Goal: Task Accomplishment & Management: Complete application form

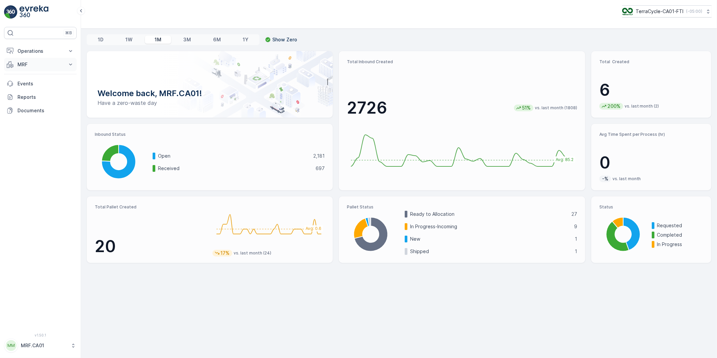
click at [21, 63] on p "MRF" at bounding box center [40, 64] width 46 height 7
click at [20, 65] on p "MRF" at bounding box center [40, 64] width 46 height 7
click at [29, 112] on p "Outbound" at bounding box center [28, 113] width 23 height 7
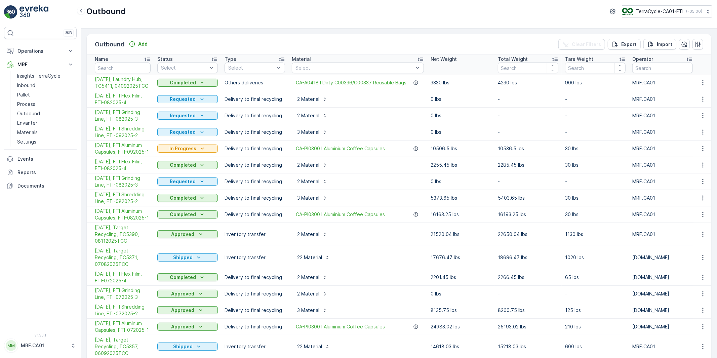
scroll to position [37, 0]
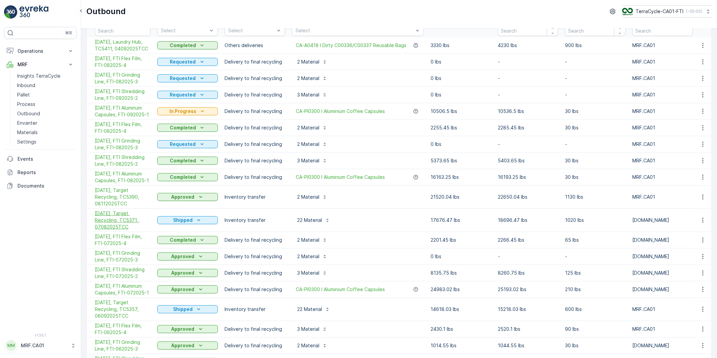
drag, startPoint x: 92, startPoint y: 212, endPoint x: 133, endPoint y: 229, distance: 43.4
click at [133, 229] on td "[DATE], Target Recycling, TC5371, 07082025TCC" at bounding box center [120, 220] width 67 height 23
copy span "[DATE], Target Recycling, TC5371, 07082025TCC"
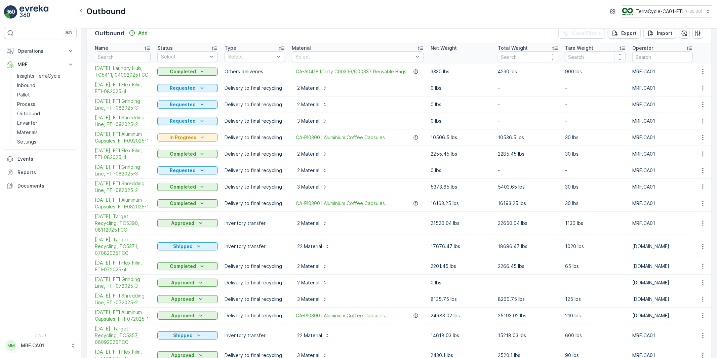
scroll to position [0, 0]
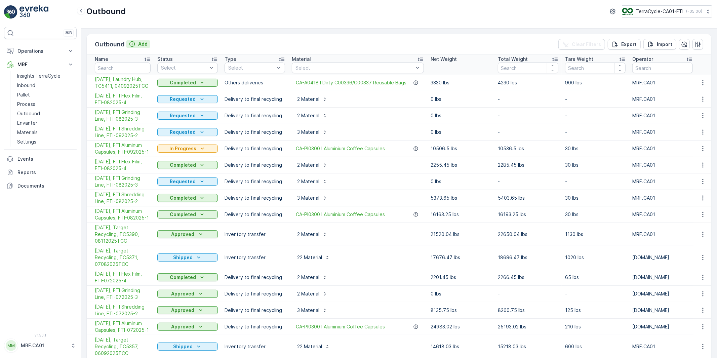
click at [141, 42] on p "Add" at bounding box center [142, 44] width 9 height 7
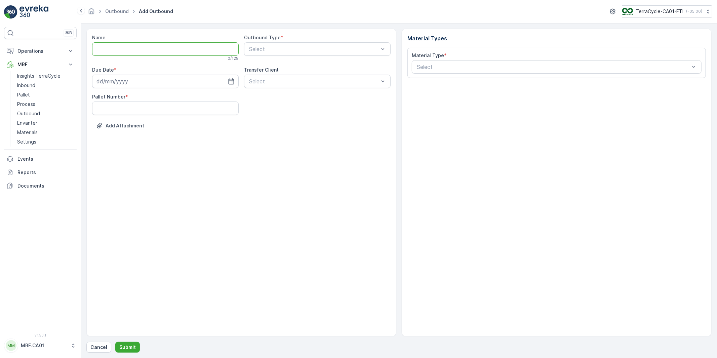
click at [142, 48] on input "Name" at bounding box center [165, 48] width 147 height 13
paste input "[DATE], Target Recycling, TC5371, 07082025TCC"
drag, startPoint x: 168, startPoint y: 49, endPoint x: 128, endPoint y: 49, distance: 40.0
click at [128, 49] on input "[DATE], Target Recycling, TC5371, 07082025TCC" at bounding box center [165, 48] width 147 height 13
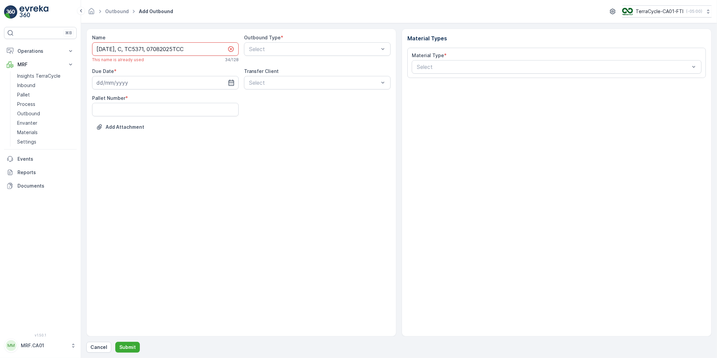
scroll to position [0, 0]
click at [186, 48] on input "[DATE], Ced Lo, TC53XX, 09082025TCC" at bounding box center [165, 48] width 147 height 13
type input "[DATE], Ced Lo, TC53XX, 09162025TCC"
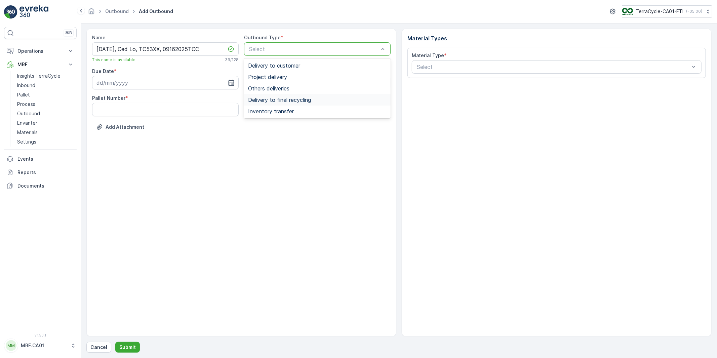
click at [271, 97] on span "Delivery to final recycling" at bounding box center [279, 100] width 63 height 6
click at [200, 83] on input at bounding box center [165, 82] width 147 height 13
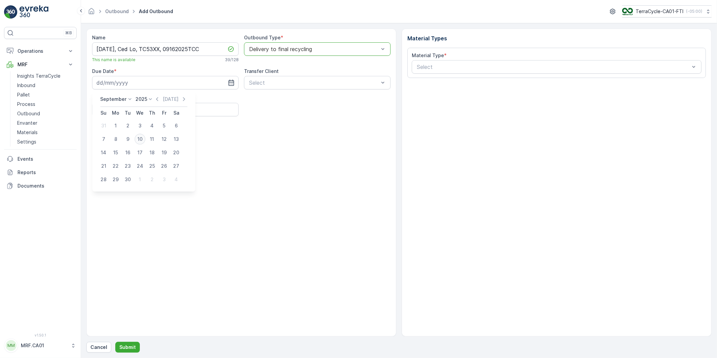
click at [142, 138] on div "10" at bounding box center [139, 139] width 11 height 11
click at [229, 82] on icon "button" at bounding box center [231, 82] width 7 height 7
click at [130, 150] on div "16" at bounding box center [127, 152] width 11 height 11
type input "[DATE]"
click at [162, 113] on Number "Pallet Number" at bounding box center [165, 109] width 147 height 13
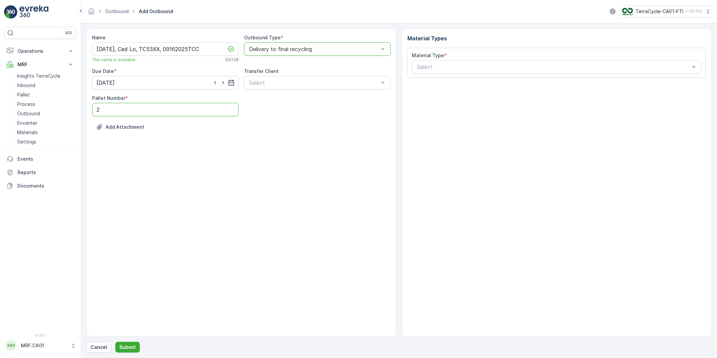
drag, startPoint x: 85, startPoint y: 111, endPoint x: 80, endPoint y: 111, distance: 5.4
click at [80, 111] on div "⌘B Operations Planning Routes & Tasks Cockpit Settings MRF Insights TerraCycle …" at bounding box center [358, 179] width 717 height 358
type Number "18"
click at [197, 192] on div "Name [DATE], Ced Lo, TC53XX, 09162025TCC This name is available 39 / 128 Outbou…" at bounding box center [241, 183] width 310 height 308
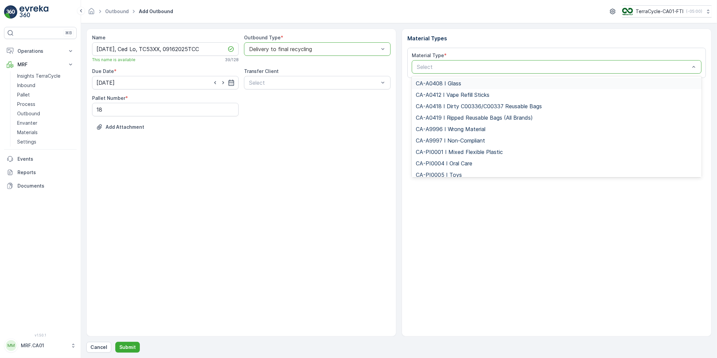
click at [431, 68] on div at bounding box center [553, 67] width 274 height 6
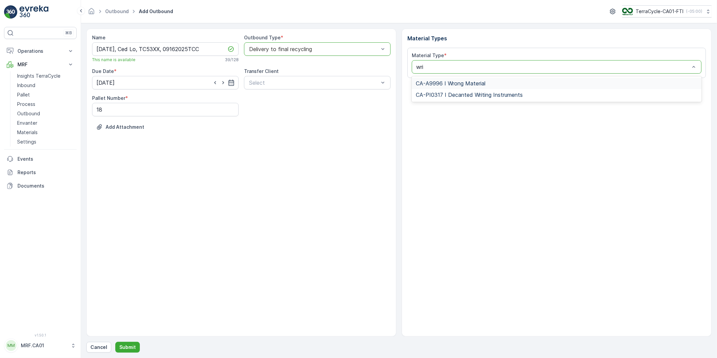
type input "writ"
click at [441, 83] on span "CA-PI0317 I Decanted Writing Instruments" at bounding box center [469, 83] width 107 height 6
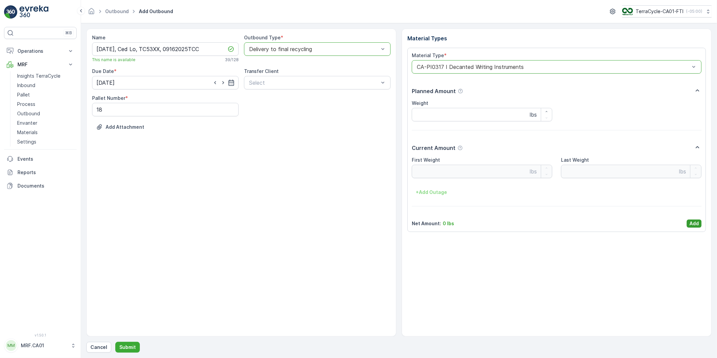
click at [692, 223] on p "Add" at bounding box center [693, 223] width 9 height 7
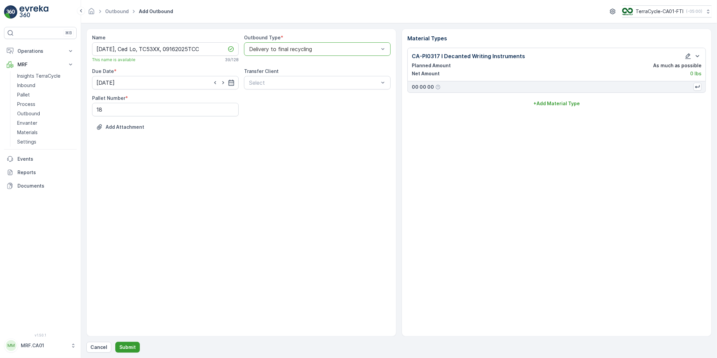
click at [124, 348] on p "Submit" at bounding box center [127, 347] width 16 height 7
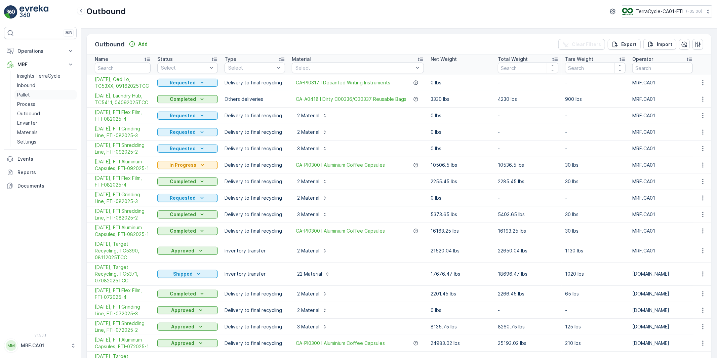
click at [28, 95] on p "Pallet" at bounding box center [23, 94] width 13 height 7
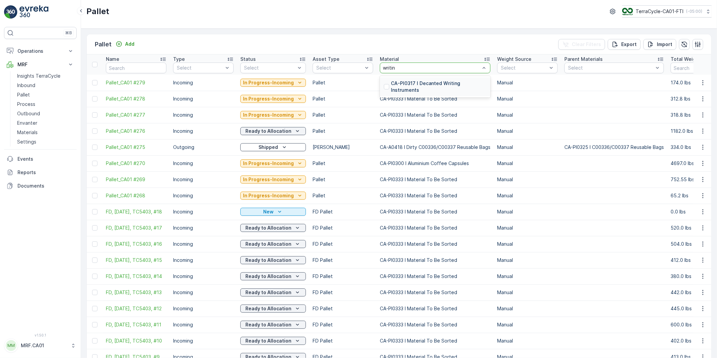
type input "writing"
click at [401, 82] on p "CA-PI0317 I Decanted Writing Instruments" at bounding box center [438, 86] width 95 height 13
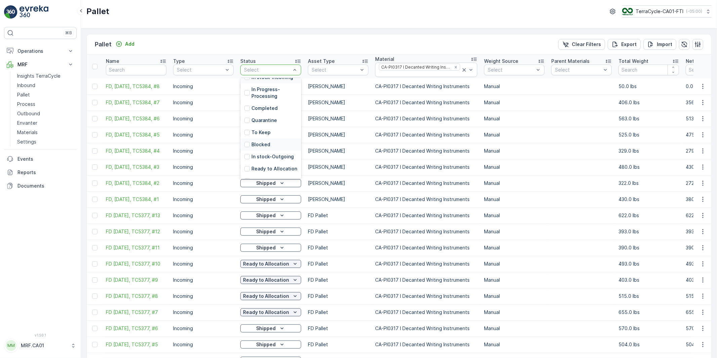
scroll to position [61, 0]
click at [264, 145] on p "Ready to Allocation" at bounding box center [274, 147] width 46 height 7
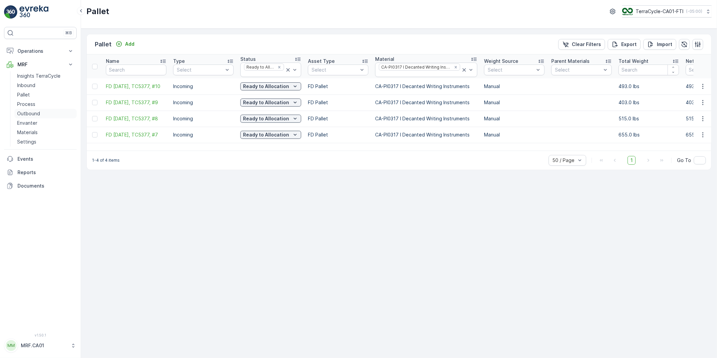
click at [27, 112] on p "Outbound" at bounding box center [28, 113] width 23 height 7
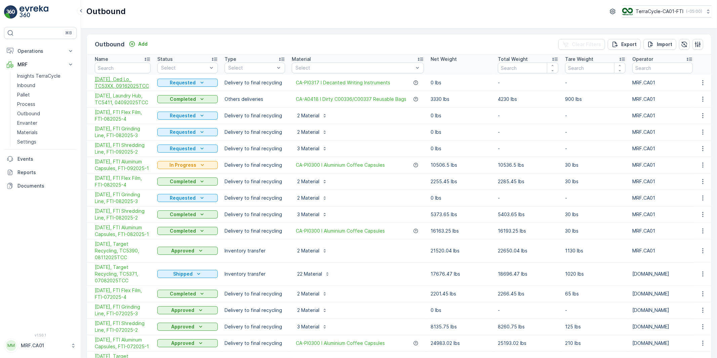
click at [130, 80] on span "[DATE], Ced Lo, TC53XX, 09162025TCC" at bounding box center [123, 82] width 56 height 13
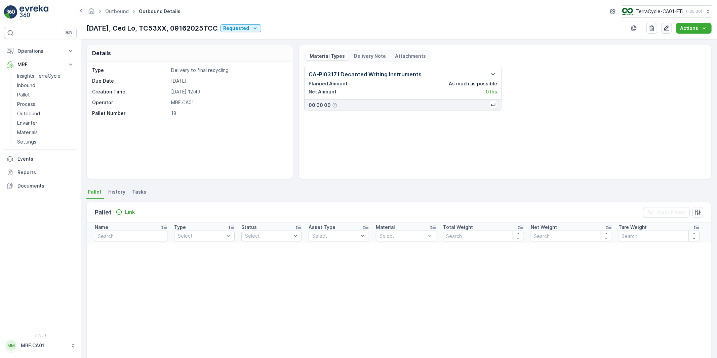
click at [665, 26] on icon "button" at bounding box center [666, 28] width 7 height 7
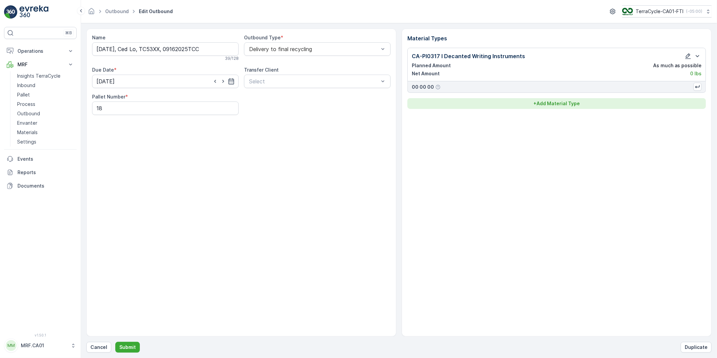
click at [551, 104] on p "+ Add Material Type" at bounding box center [556, 103] width 46 height 7
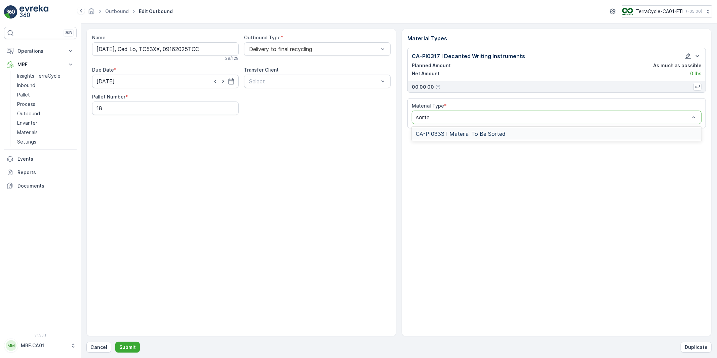
type input "sorted"
click at [446, 133] on span "CA-PI0333 I Material To Be Sorted" at bounding box center [461, 134] width 90 height 6
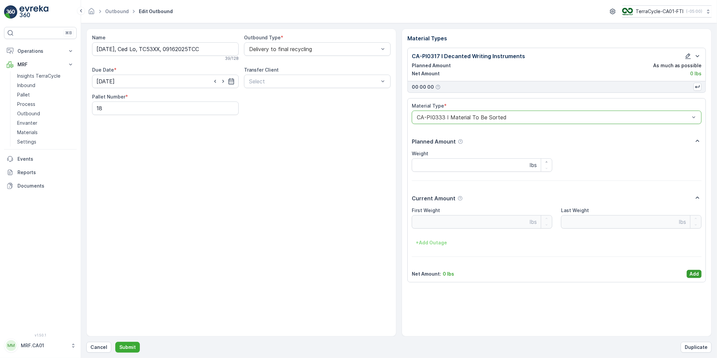
click at [689, 274] on p "Add" at bounding box center [693, 274] width 9 height 7
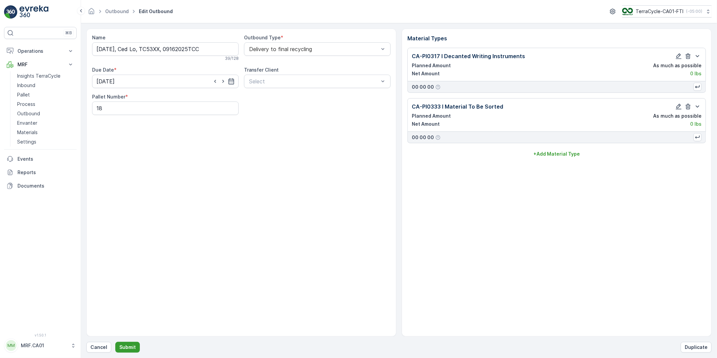
click at [122, 348] on p "Submit" at bounding box center [127, 347] width 16 height 7
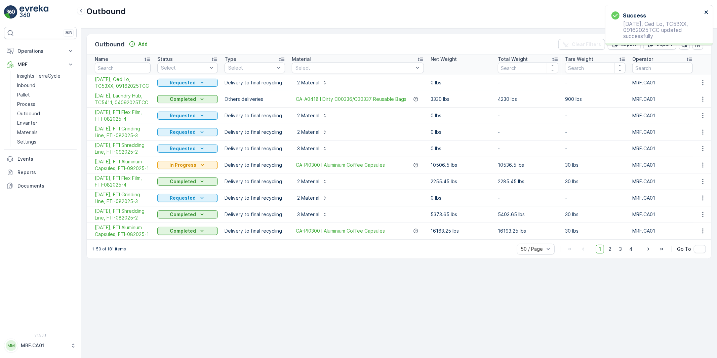
click at [707, 10] on icon "close" at bounding box center [706, 11] width 5 height 5
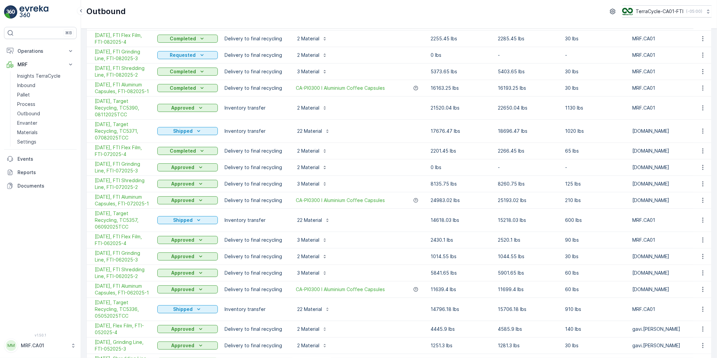
scroll to position [149, 0]
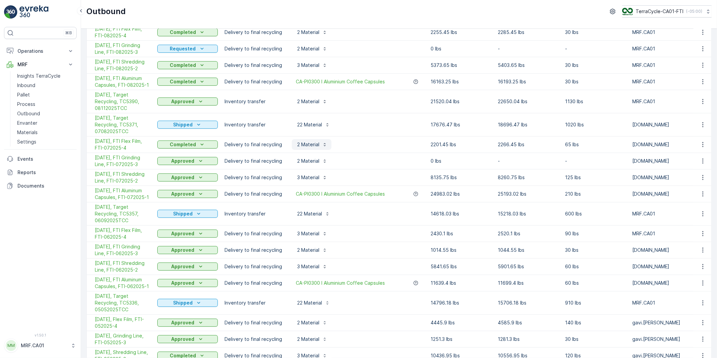
click at [307, 144] on p "2 Material" at bounding box center [308, 144] width 24 height 7
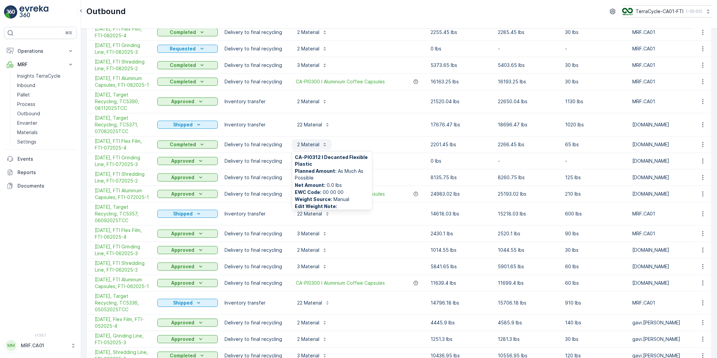
click at [309, 145] on p "2 Material" at bounding box center [308, 144] width 24 height 7
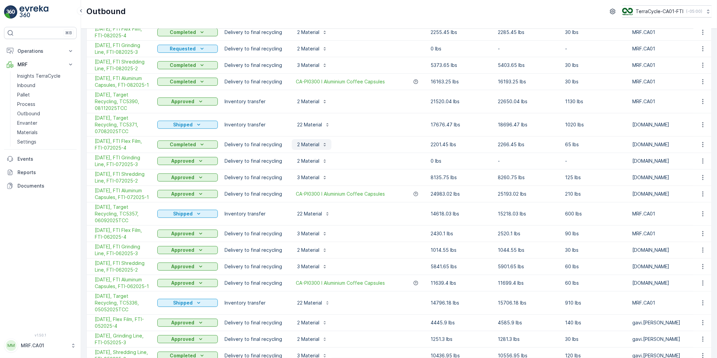
click at [328, 145] on button "2 Material" at bounding box center [312, 144] width 40 height 11
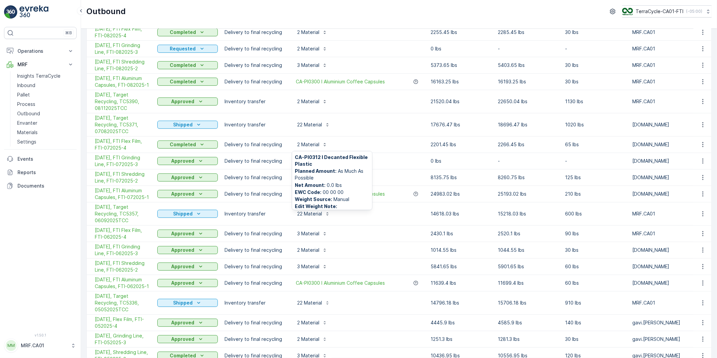
click at [370, 158] on div "CA-PI0312 I Decanted Flexible Plastic Planned Amount : As Much As Possible Net …" at bounding box center [332, 180] width 80 height 58
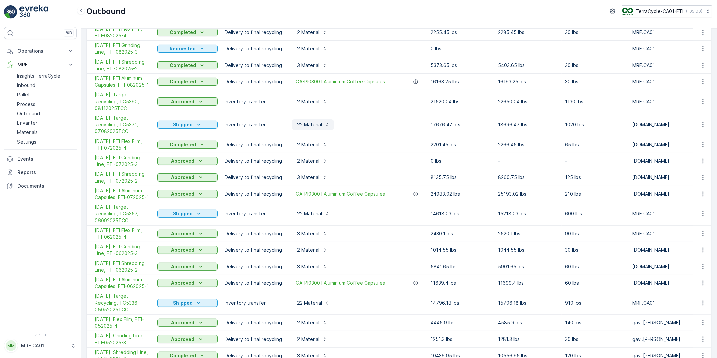
click at [312, 123] on p "22 Material" at bounding box center [309, 124] width 26 height 7
click at [323, 100] on icon "button" at bounding box center [324, 101] width 5 height 5
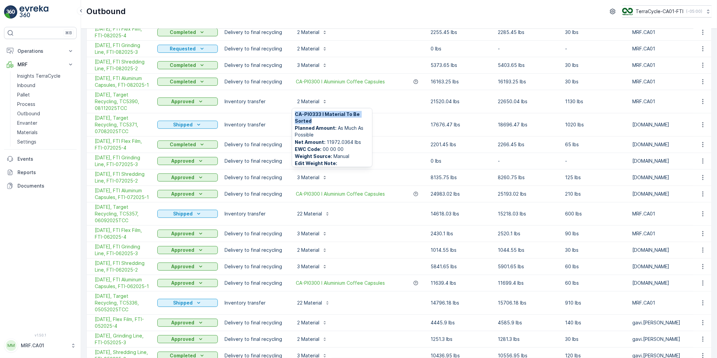
drag, startPoint x: 294, startPoint y: 113, endPoint x: 311, endPoint y: 120, distance: 18.2
click at [311, 120] on span "CA-PI0333 I Material To Be Sorted" at bounding box center [332, 117] width 75 height 13
copy span "CA-PI0333 I Material To Be Sorted"
click at [318, 131] on span "Planned Amount : As Much As Possible" at bounding box center [332, 131] width 75 height 13
click at [26, 92] on p "Pallet" at bounding box center [23, 94] width 13 height 7
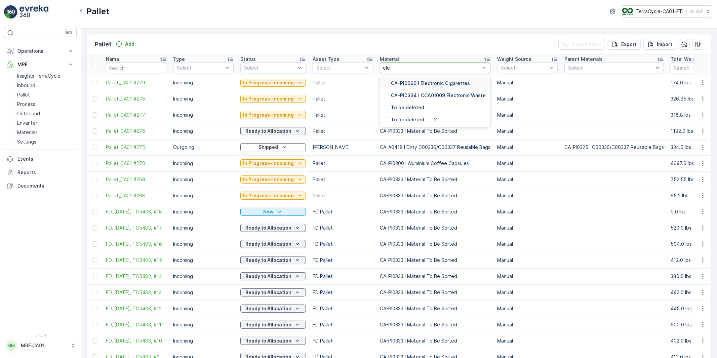
type input "elec"
click at [415, 80] on p "CA-PI0060 I Electronic Cigarettes" at bounding box center [430, 83] width 79 height 7
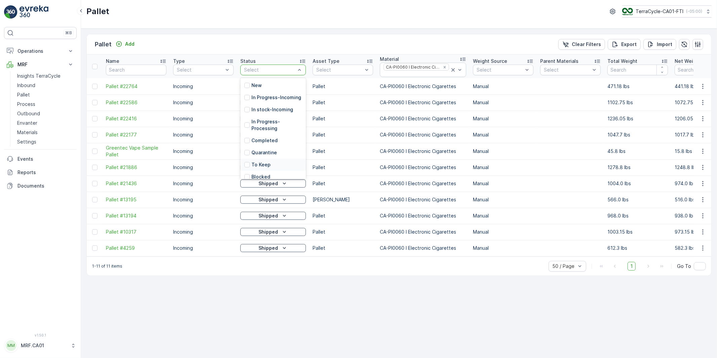
scroll to position [61, 0]
click at [246, 145] on div at bounding box center [246, 147] width 5 height 5
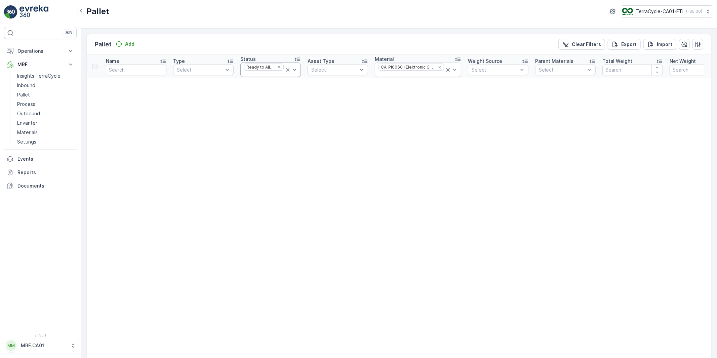
click at [287, 70] on icon at bounding box center [287, 70] width 7 height 7
